Goal: Task Accomplishment & Management: Complete application form

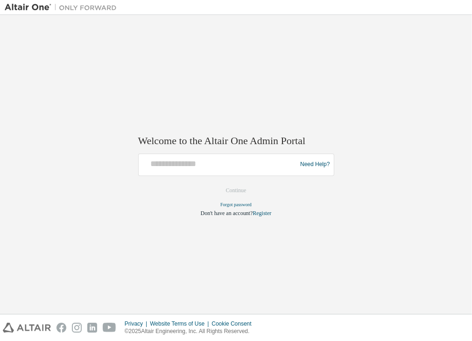
click at [187, 251] on div "Welcome to the Altair One Admin Portal Need Help? Please make sure that you pro…" at bounding box center [236, 165] width 462 height 290
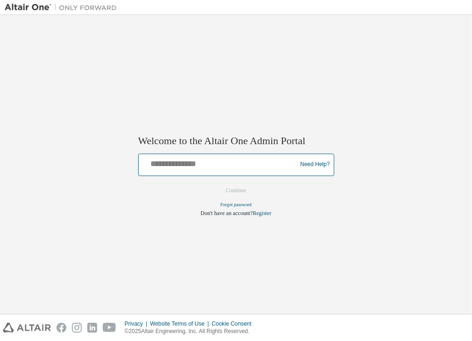
click at [183, 166] on input "text" at bounding box center [219, 163] width 154 height 14
paste input "**********"
type input "**********"
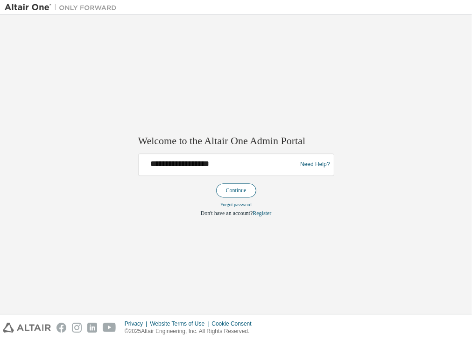
click at [250, 193] on button "Continue" at bounding box center [236, 190] width 40 height 14
click at [196, 269] on div "**********" at bounding box center [236, 165] width 462 height 290
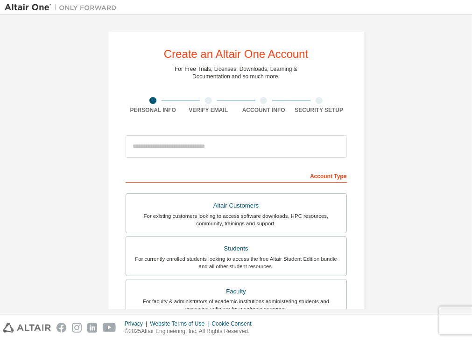
click at [30, 76] on div "Create an Altair One Account For Free Trials, Licenses, Downloads, Learning & D…" at bounding box center [236, 267] width 462 height 494
click at [19, 168] on div "Create an Altair One Account For Free Trials, Licenses, Downloads, Learning & D…" at bounding box center [236, 267] width 462 height 494
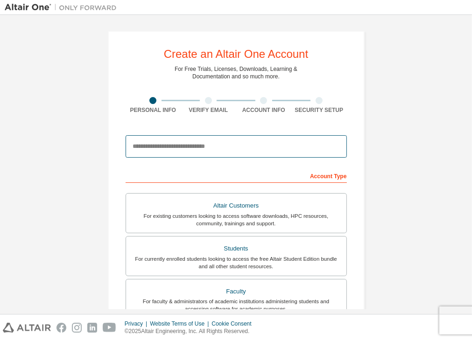
click at [248, 147] on input "email" at bounding box center [236, 146] width 221 height 22
type input "**********"
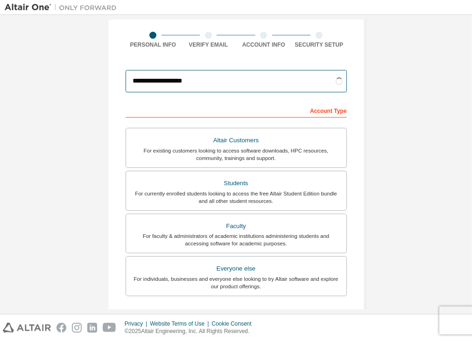
scroll to position [93, 0]
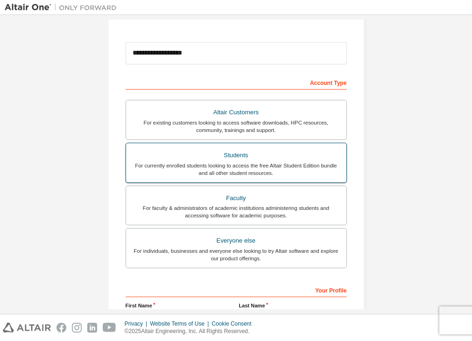
click at [279, 165] on div "For currently enrolled students looking to access the free Altair Student Editi…" at bounding box center [236, 169] width 209 height 15
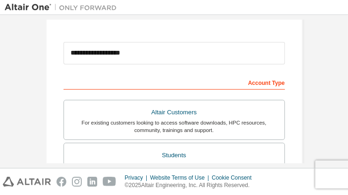
drag, startPoint x: 603, startPoint y: 0, endPoint x: 41, endPoint y: 97, distance: 570.0
click at [41, 97] on div "**********" at bounding box center [174, 188] width 279 height 525
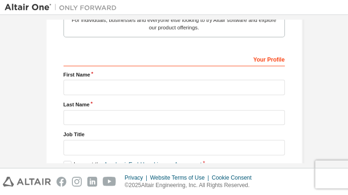
scroll to position [333, 0]
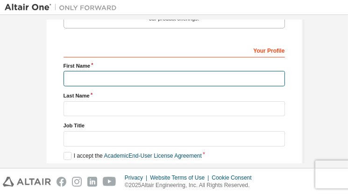
click at [215, 76] on input "text" at bounding box center [173, 78] width 221 height 15
type input "**********"
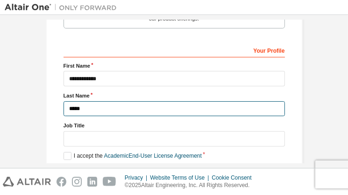
type input "*****"
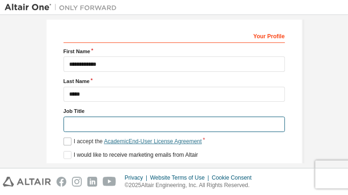
scroll to position [360, 0]
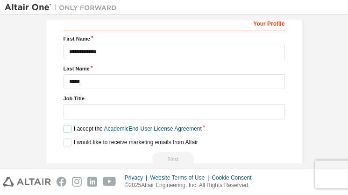
click at [64, 128] on label "I accept the Academic End-User License Agreement" at bounding box center [132, 129] width 138 height 8
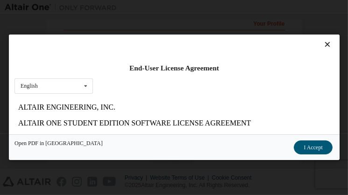
scroll to position [0, 0]
click at [245, 18] on div "End-User License Agreement English English Open PDF in New Tab I Accept" at bounding box center [174, 97] width 348 height 195
click at [322, 44] on icon at bounding box center [327, 45] width 10 height 8
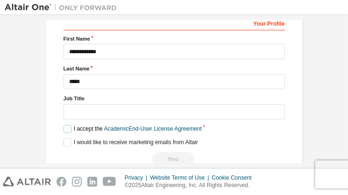
click at [63, 130] on label "I accept the Academic End-User License Agreement" at bounding box center [132, 129] width 138 height 8
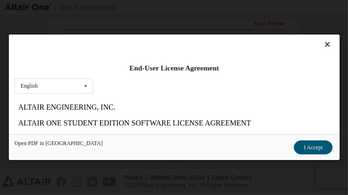
click at [322, 48] on icon at bounding box center [327, 45] width 10 height 8
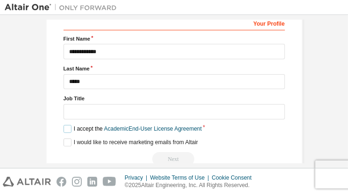
click at [67, 130] on label "I accept the Academic End-User License Agreement" at bounding box center [132, 129] width 138 height 8
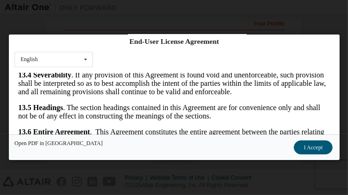
scroll to position [60, 0]
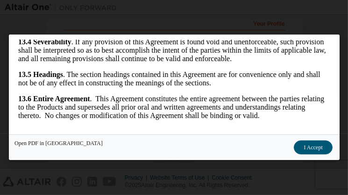
click at [307, 145] on button "I Accept" at bounding box center [313, 148] width 38 height 14
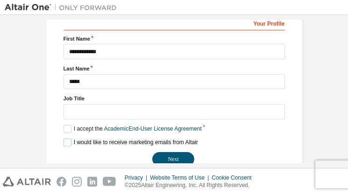
click at [64, 143] on label "I would like to receive marketing emails from Altair" at bounding box center [130, 143] width 134 height 8
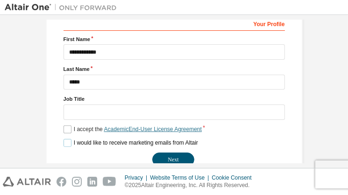
scroll to position [380, 0]
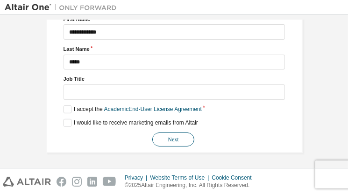
click at [186, 136] on button "Next" at bounding box center [173, 140] width 42 height 14
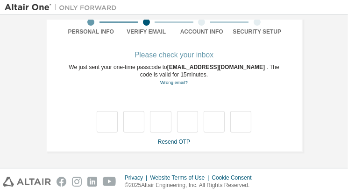
click at [182, 66] on span "kmperez@mcm.edu.ph" at bounding box center [216, 67] width 99 height 7
click at [214, 69] on span "kmperez@mcm.edu.ph" at bounding box center [216, 67] width 99 height 7
click at [220, 65] on span "kmperez@mcm.edu.ph" at bounding box center [216, 67] width 99 height 7
click at [171, 66] on span "kmperez@mcm.edu.ph" at bounding box center [216, 67] width 99 height 7
click at [167, 69] on span "kmperez@mcm.edu.ph" at bounding box center [216, 67] width 99 height 7
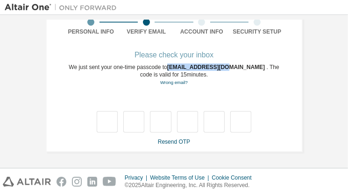
drag, startPoint x: 164, startPoint y: 68, endPoint x: 224, endPoint y: 70, distance: 59.3
click at [224, 70] on span "kmperez@mcm.edu.ph" at bounding box center [216, 67] width 99 height 7
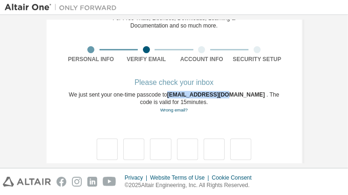
scroll to position [53, 0]
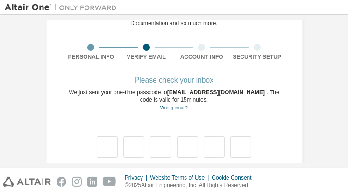
click at [217, 107] on div "We just sent your one-time passcode to kmperez@mcm.edu.ph . The code is valid f…" at bounding box center [173, 100] width 221 height 23
drag, startPoint x: 225, startPoint y: 95, endPoint x: 164, endPoint y: 93, distance: 61.2
click at [164, 93] on div "We just sent your one-time passcode to kmperez@mcm.edu.ph . The code is valid f…" at bounding box center [173, 100] width 221 height 23
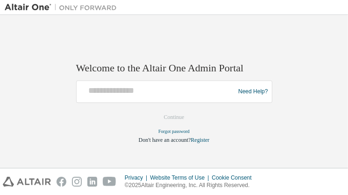
click at [123, 73] on h2 "Welcome to the Altair One Admin Portal" at bounding box center [174, 68] width 196 height 13
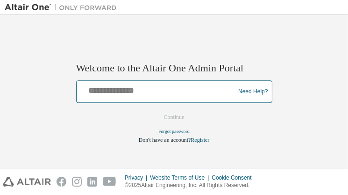
click at [131, 84] on input "text" at bounding box center [157, 90] width 154 height 14
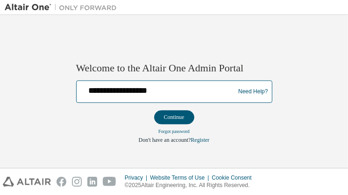
click at [105, 93] on input "**********" at bounding box center [157, 90] width 154 height 14
type input "**********"
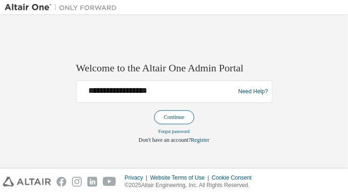
click at [164, 117] on button "Continue" at bounding box center [174, 118] width 40 height 14
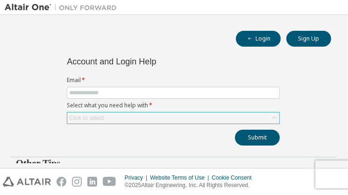
click at [156, 117] on div "Click to select" at bounding box center [173, 117] width 212 height 11
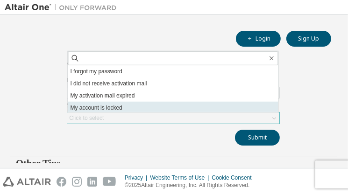
scroll to position [26, 0]
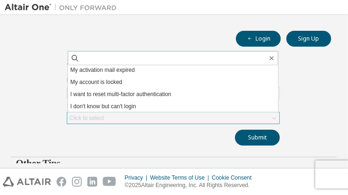
click at [149, 121] on div "Click to select" at bounding box center [173, 117] width 212 height 11
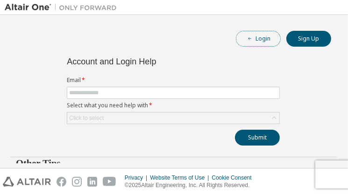
click at [267, 40] on button "Login" at bounding box center [258, 39] width 45 height 16
click at [265, 42] on button "Login" at bounding box center [258, 39] width 45 height 16
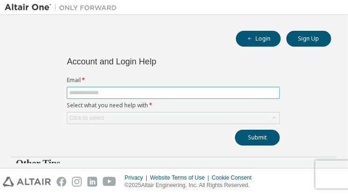
click at [129, 96] on span at bounding box center [173, 93] width 213 height 12
click at [131, 91] on input "text" at bounding box center [173, 92] width 208 height 7
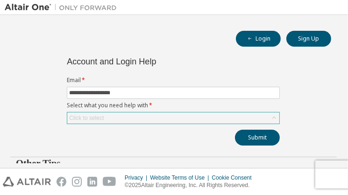
click at [166, 115] on div "Click to select" at bounding box center [173, 117] width 212 height 11
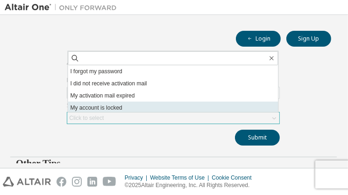
scroll to position [26, 0]
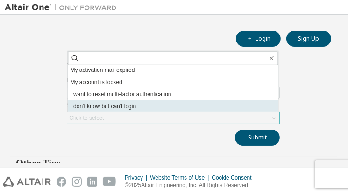
click at [160, 105] on li "I don't know but can't login" at bounding box center [173, 106] width 210 height 12
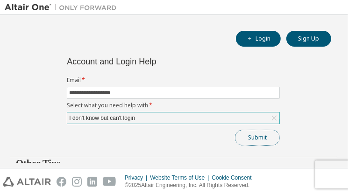
click at [246, 136] on button "Submit" at bounding box center [257, 138] width 45 height 16
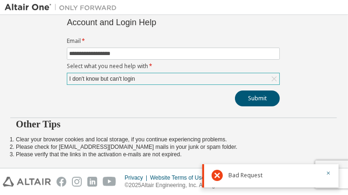
scroll to position [27, 0]
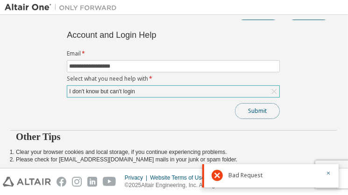
click at [268, 106] on button "Submit" at bounding box center [257, 111] width 45 height 16
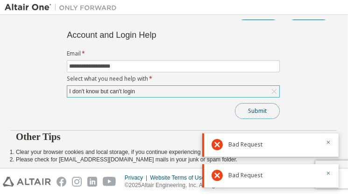
click at [266, 107] on button "Submit" at bounding box center [257, 111] width 45 height 16
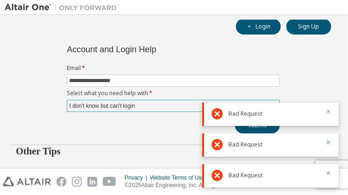
scroll to position [0, 0]
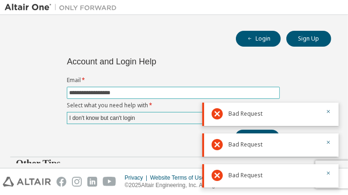
click at [82, 93] on input "**********" at bounding box center [173, 92] width 208 height 7
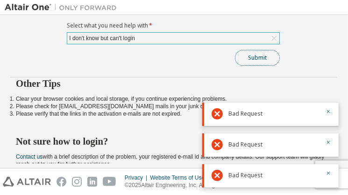
click at [251, 54] on button "Submit" at bounding box center [257, 58] width 45 height 16
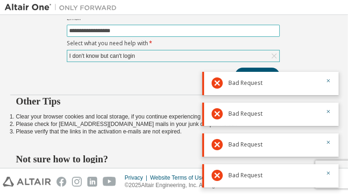
scroll to position [27, 0]
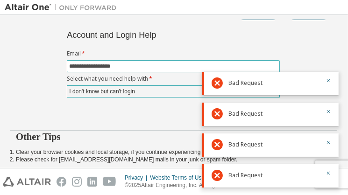
click at [201, 70] on span "**********" at bounding box center [173, 66] width 213 height 12
click at [147, 67] on input "**********" at bounding box center [173, 66] width 208 height 7
type input "**********"
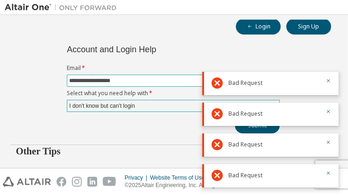
scroll to position [0, 0]
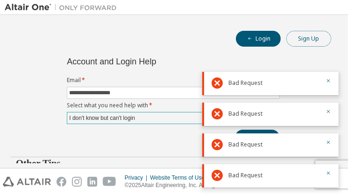
click at [305, 35] on button "Sign Up" at bounding box center [308, 39] width 45 height 16
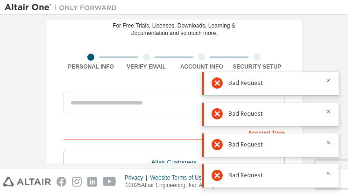
scroll to position [106, 0]
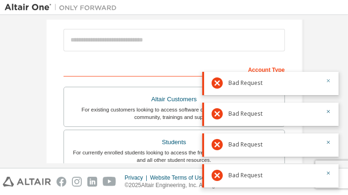
click at [329, 82] on icon "button" at bounding box center [328, 81] width 6 height 6
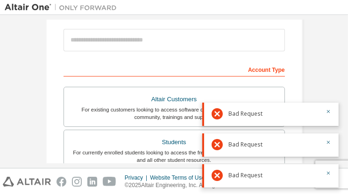
click at [329, 101] on icon "button" at bounding box center [328, 104] width 6 height 6
click at [328, 110] on icon "button" at bounding box center [328, 112] width 6 height 6
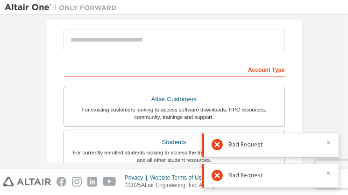
click at [328, 140] on icon "button" at bounding box center [328, 143] width 6 height 6
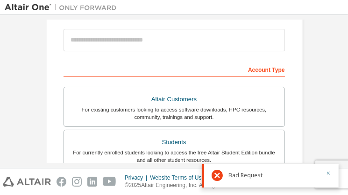
click at [329, 173] on icon "button" at bounding box center [328, 173] width 3 height 3
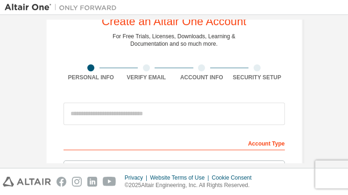
scroll to position [0, 0]
